Goal: Task Accomplishment & Management: Complete application form

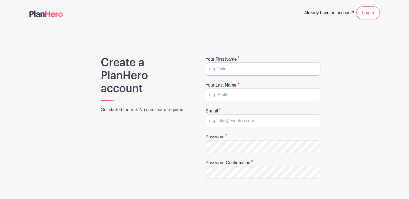
click at [214, 69] on input "text" at bounding box center [263, 69] width 115 height 13
type input "Annali"
type input "[PERSON_NAME]"
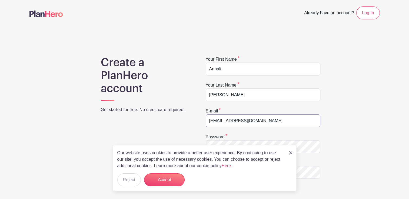
click at [269, 120] on input "[EMAIL_ADDRESS][DOMAIN_NAME]" at bounding box center [263, 121] width 115 height 13
click at [180, 181] on button "Accept" at bounding box center [164, 180] width 41 height 13
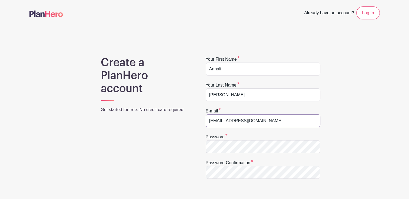
drag, startPoint x: 268, startPoint y: 121, endPoint x: 176, endPoint y: 122, distance: 92.4
click at [176, 122] on div "Create a PlanHero account Get started for free. No credit card required. Your f…" at bounding box center [204, 171] width 350 height 230
type input "[EMAIL_ADDRESS][DOMAIN_NAME]"
click at [182, 155] on div "Create a PlanHero account Get started for free. No credit card required." at bounding box center [146, 171] width 117 height 230
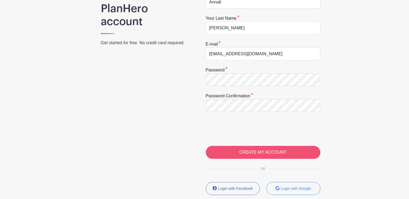
scroll to position [81, 0]
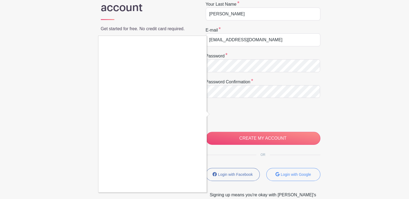
click at [274, 141] on div at bounding box center [204, 99] width 409 height 199
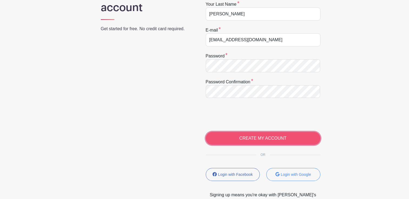
click at [250, 140] on input "CREATE MY ACCOUNT" at bounding box center [263, 138] width 115 height 13
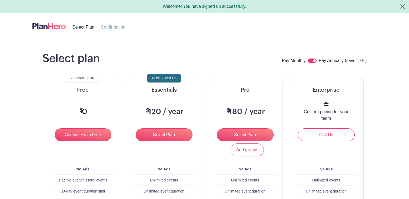
click at [17, 92] on main "Select plan Pay Monthly Pay Annually (save 17%) Current Plan Free $ 0 Continue …" at bounding box center [204, 201] width 409 height 324
